Goal: Register for event/course

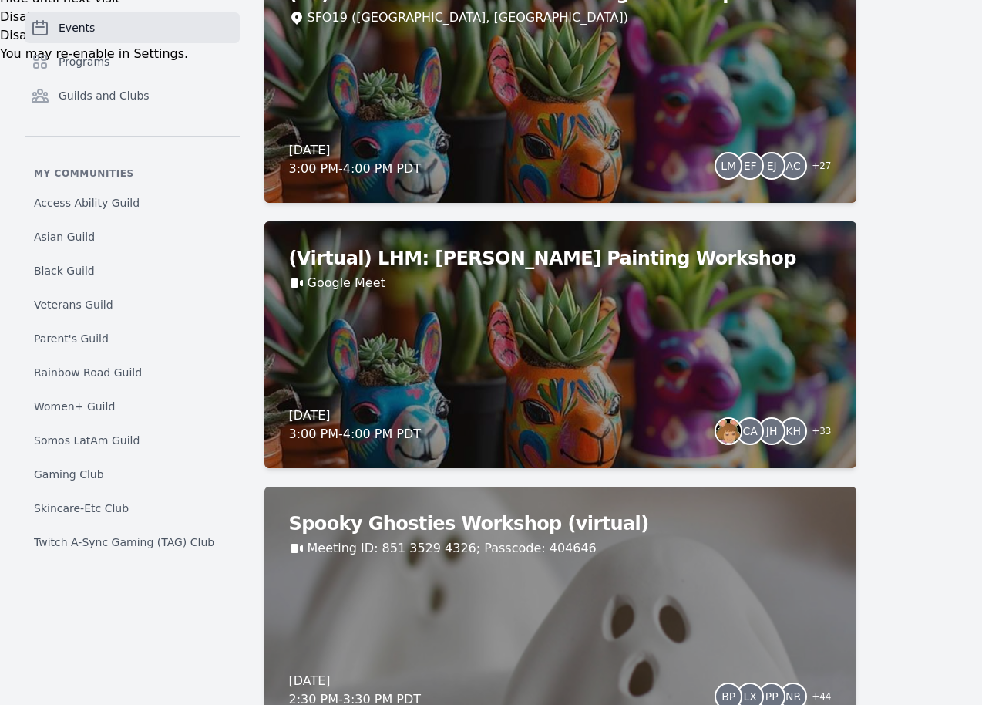
scroll to position [769, 0]
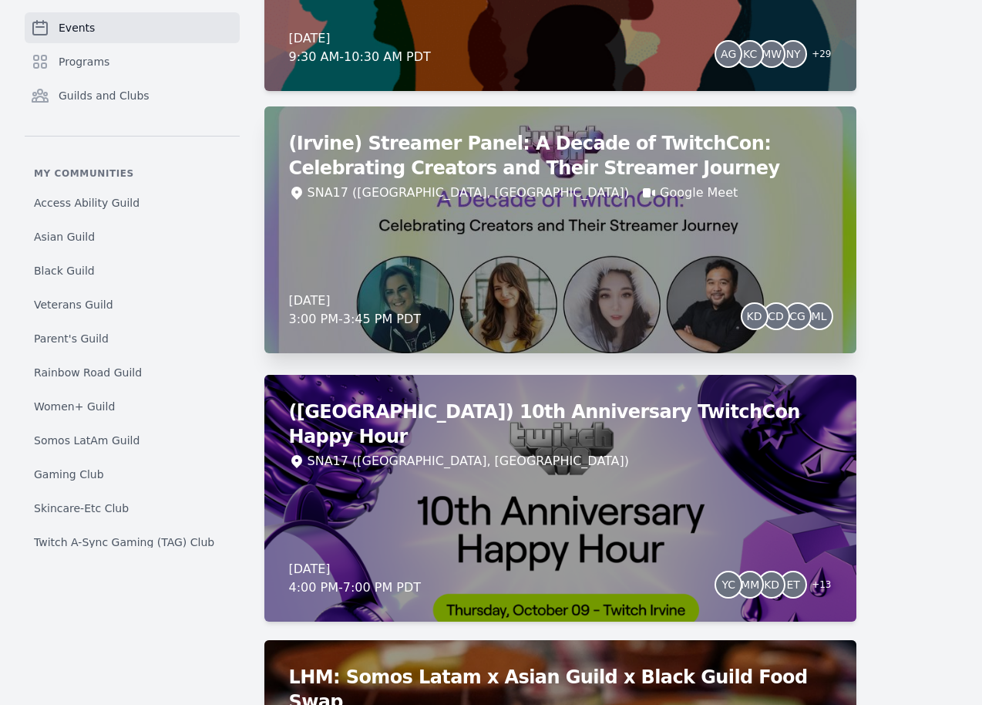
scroll to position [3279, 0]
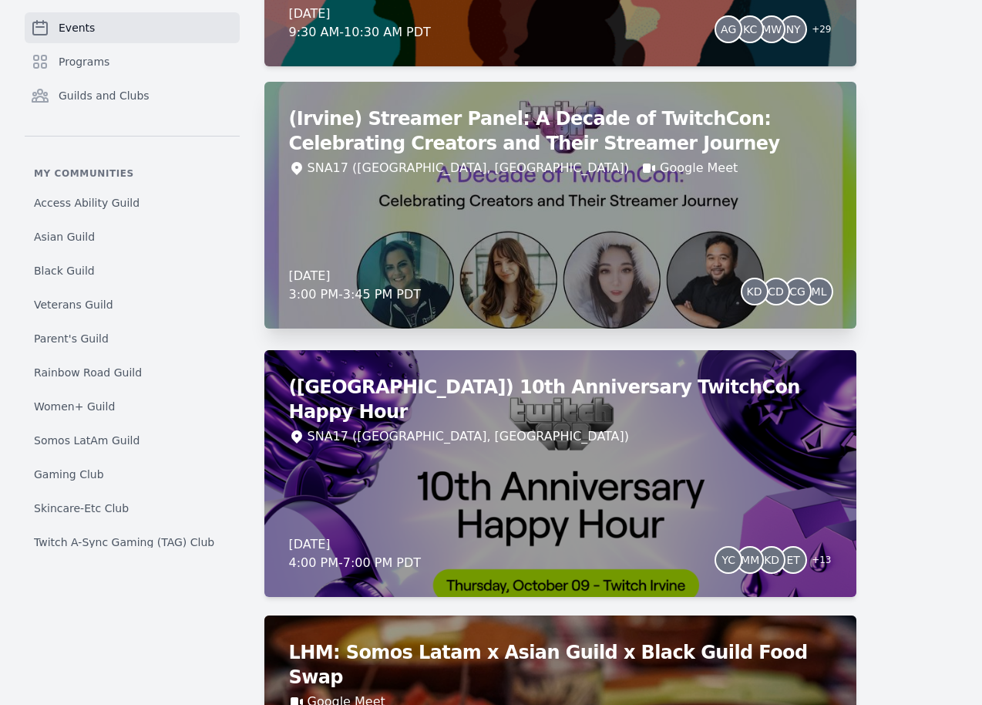
click at [538, 203] on div "(Irvine) Streamer Panel: A Decade of TwitchCon: Celebrating Creators and Their …" at bounding box center [560, 205] width 592 height 247
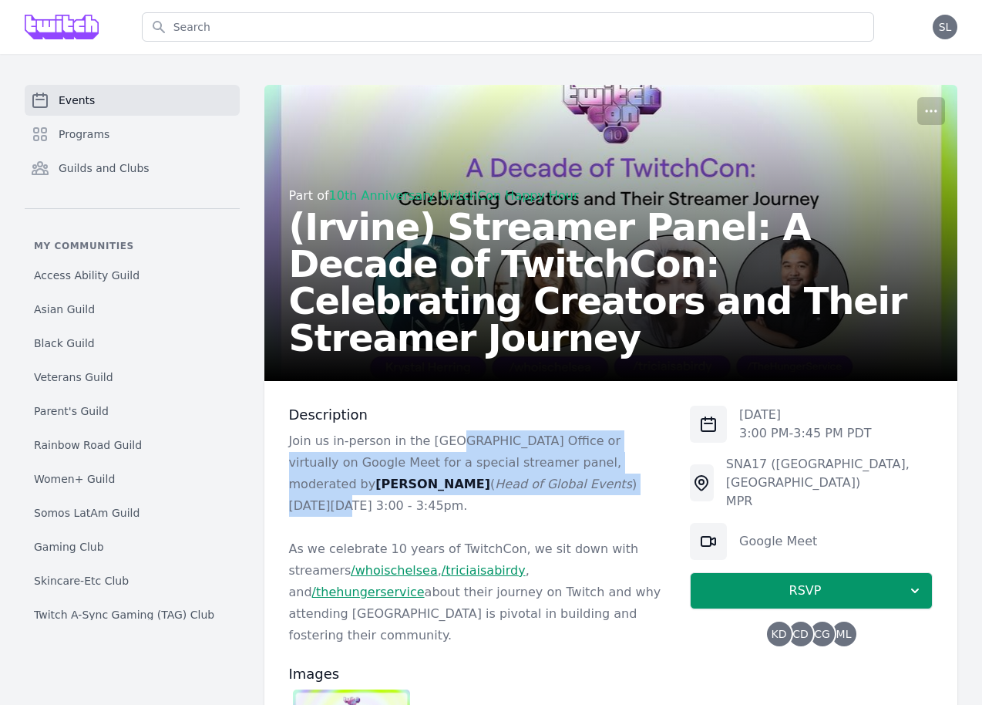
drag, startPoint x: 439, startPoint y: 436, endPoint x: 427, endPoint y: 486, distance: 52.4
click at [427, 486] on p "Join us in-person in the Irvine Office or virtually on Google Meet for a specia…" at bounding box center [477, 473] width 377 height 86
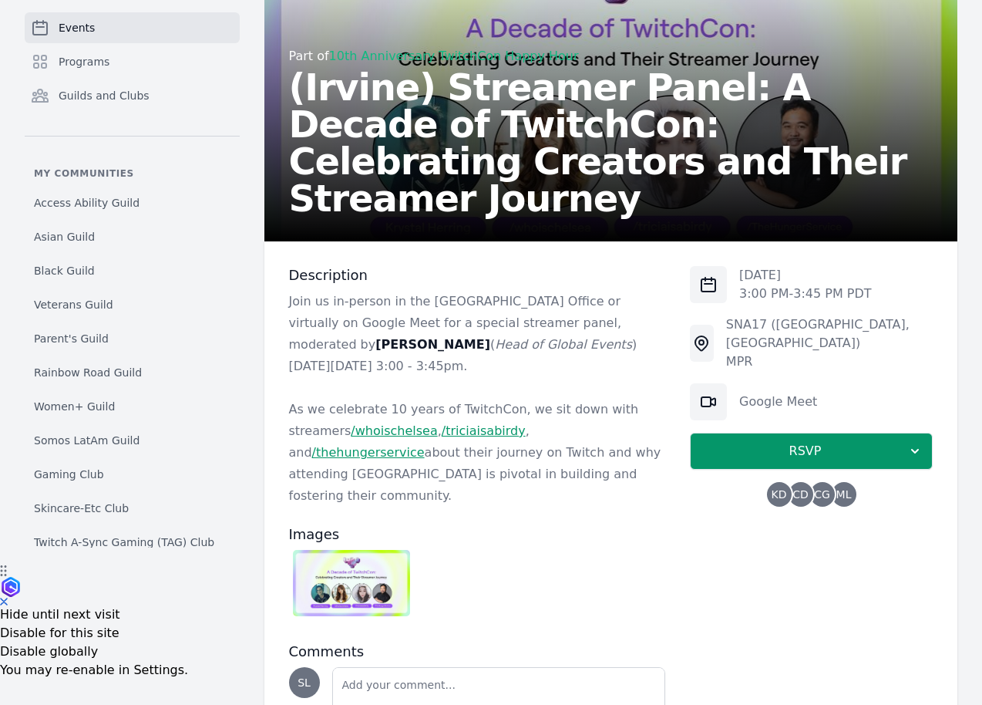
scroll to position [141, 0]
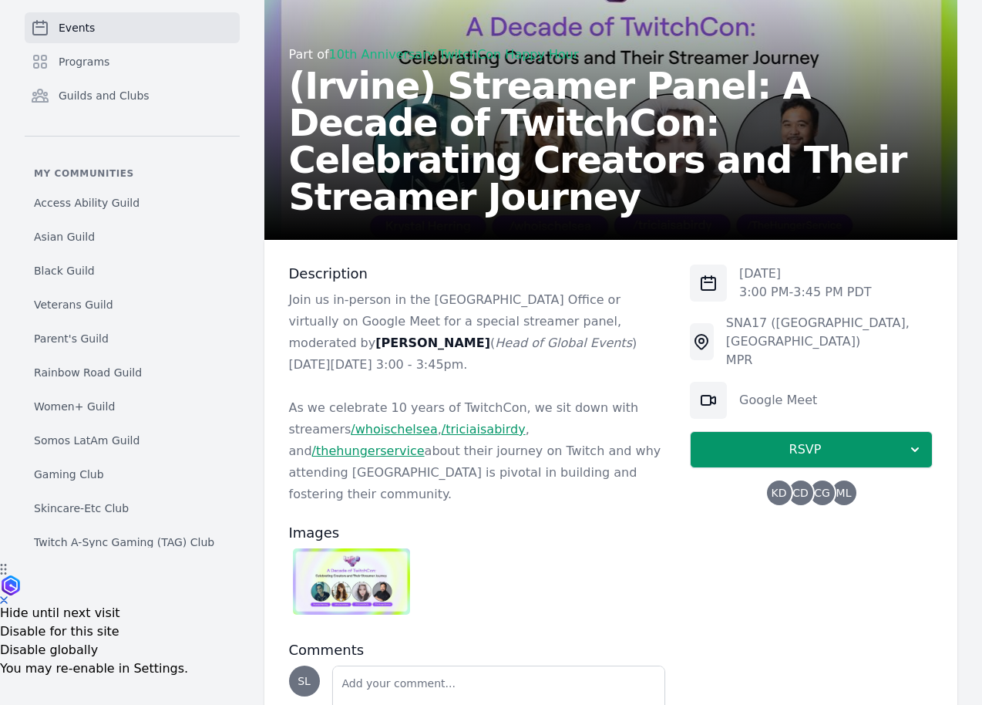
click at [799, 487] on span "CD" at bounding box center [801, 492] width 16 height 11
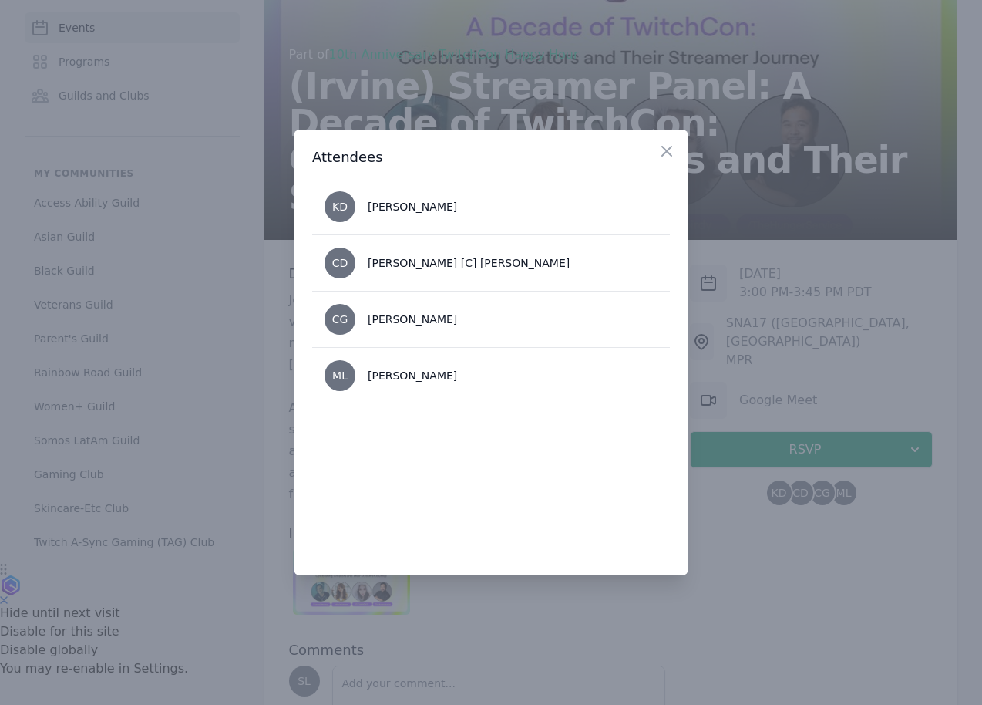
click at [759, 572] on div at bounding box center [491, 352] width 982 height 705
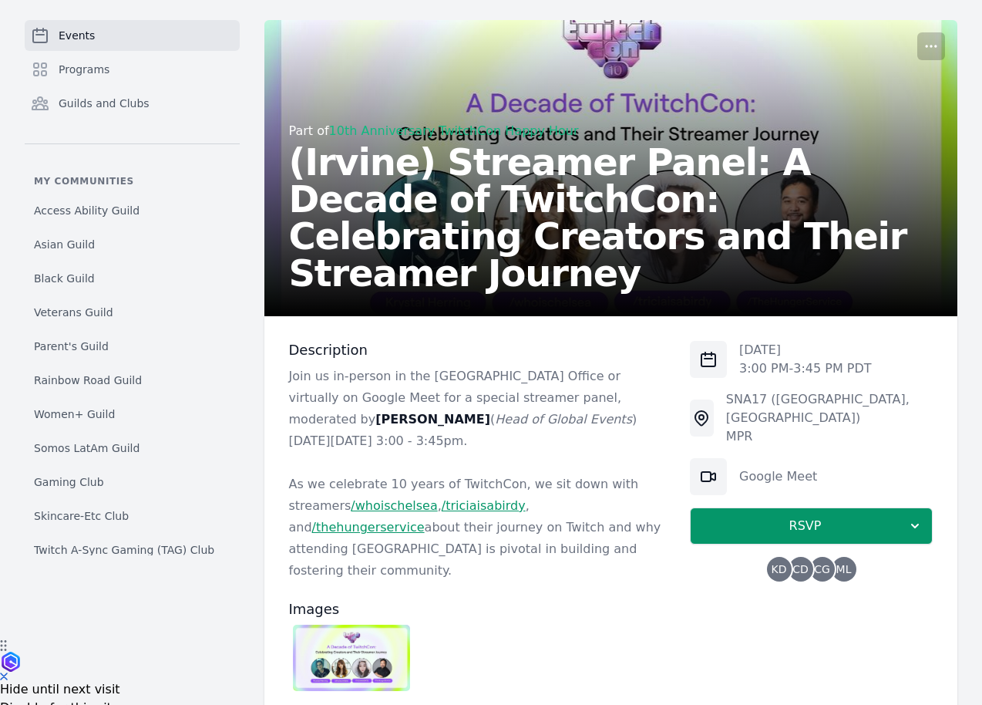
scroll to position [0, 0]
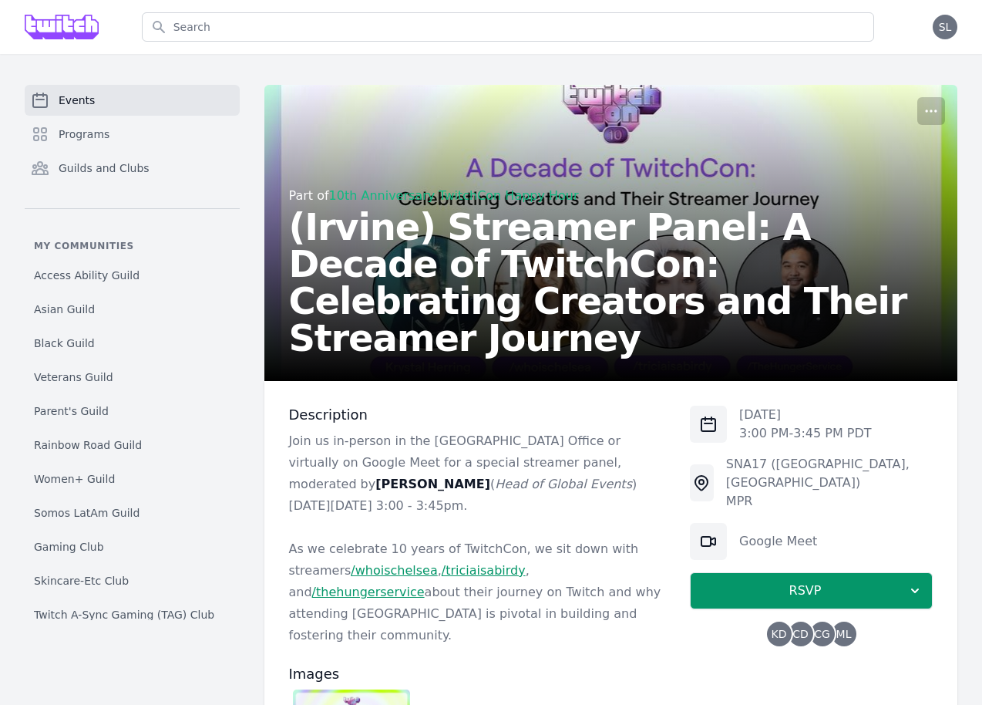
scroll to position [238, 0]
